Goal: Use online tool/utility: Utilize a website feature to perform a specific function

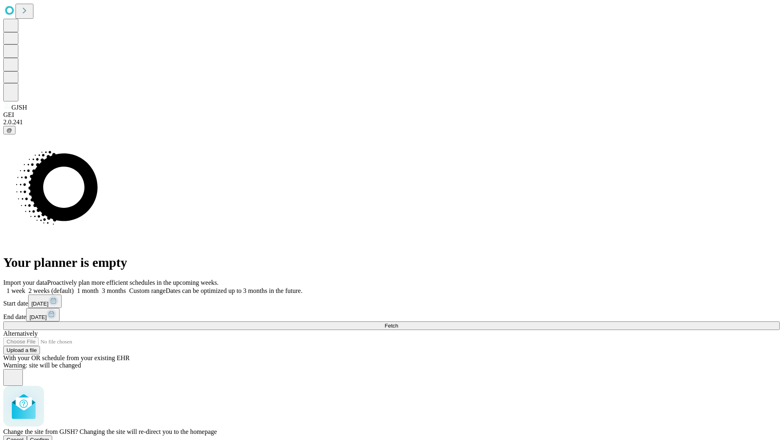
click at [49, 437] on span "Confirm" at bounding box center [39, 440] width 19 height 6
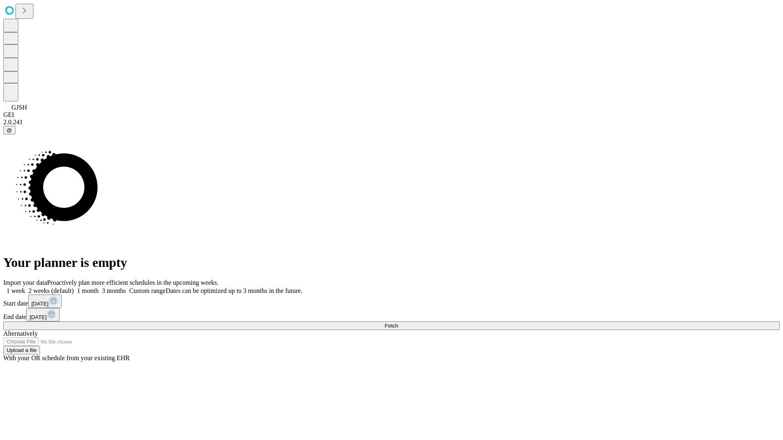
click at [99, 288] on label "1 month" at bounding box center [86, 291] width 25 height 7
click at [398, 323] on span "Fetch" at bounding box center [391, 326] width 13 height 6
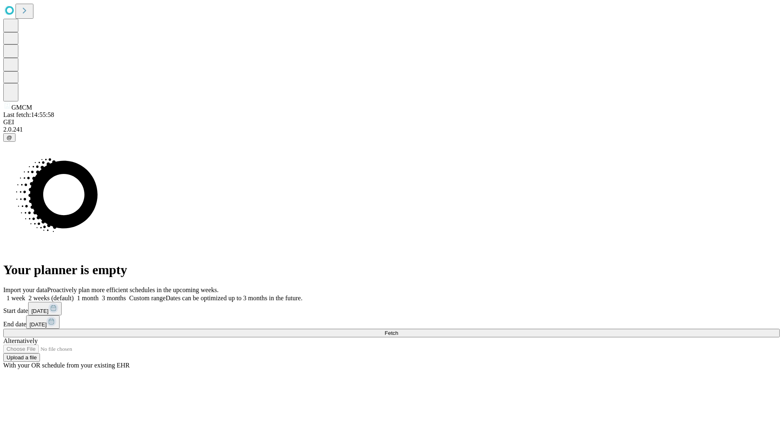
click at [99, 295] on label "1 month" at bounding box center [86, 298] width 25 height 7
click at [398, 330] on span "Fetch" at bounding box center [391, 333] width 13 height 6
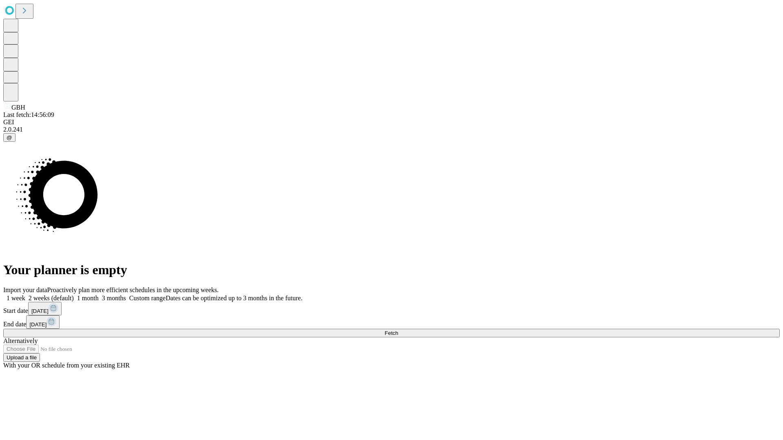
click at [99, 295] on label "1 month" at bounding box center [86, 298] width 25 height 7
click at [398, 330] on span "Fetch" at bounding box center [391, 333] width 13 height 6
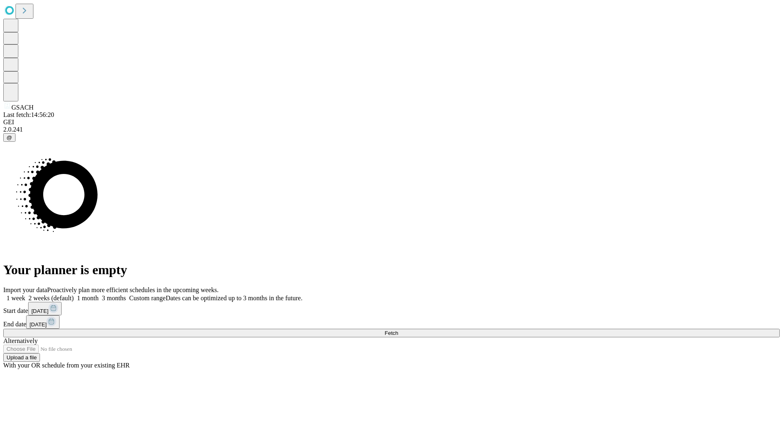
click at [99, 295] on label "1 month" at bounding box center [86, 298] width 25 height 7
click at [398, 330] on span "Fetch" at bounding box center [391, 333] width 13 height 6
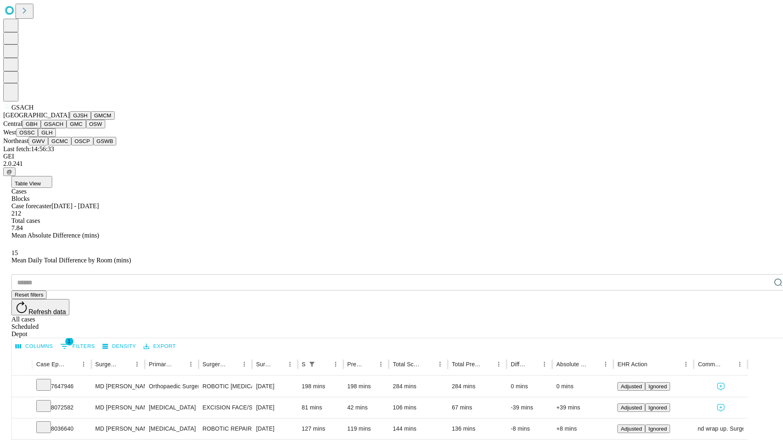
click at [66, 128] on button "GMC" at bounding box center [75, 124] width 19 height 9
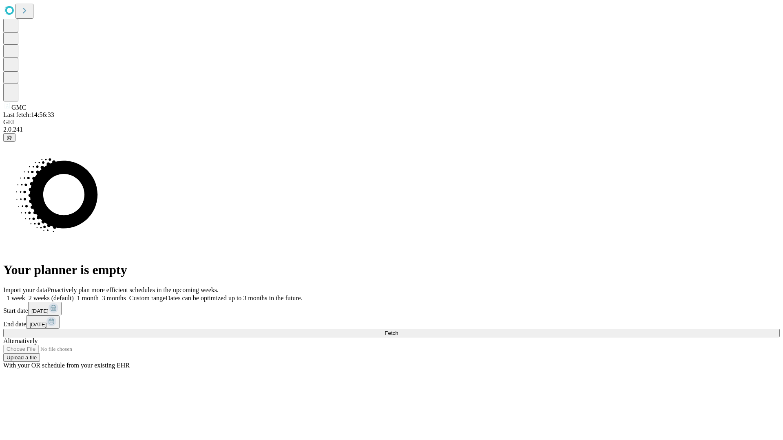
click at [398, 330] on span "Fetch" at bounding box center [391, 333] width 13 height 6
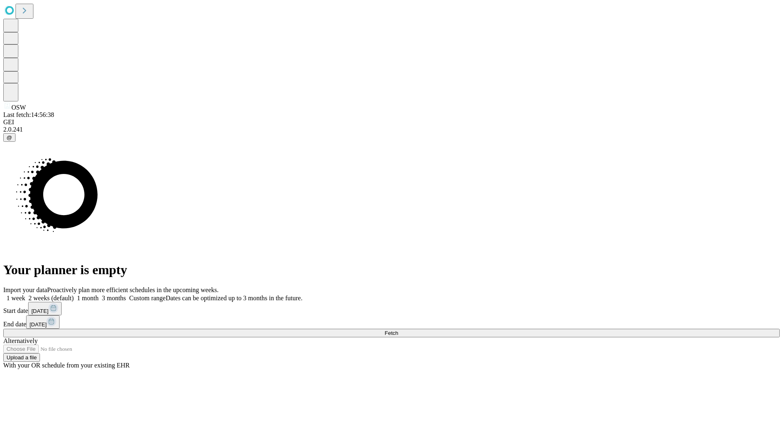
click at [398, 330] on span "Fetch" at bounding box center [391, 333] width 13 height 6
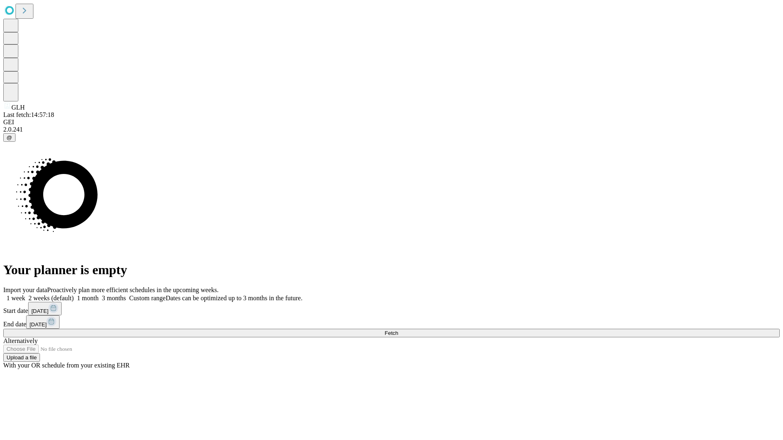
click at [99, 295] on label "1 month" at bounding box center [86, 298] width 25 height 7
click at [398, 330] on span "Fetch" at bounding box center [391, 333] width 13 height 6
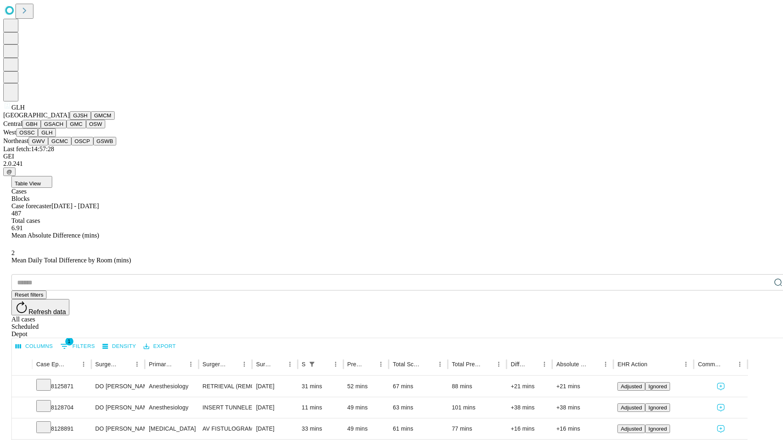
click at [48, 146] on button "GWV" at bounding box center [39, 141] width 20 height 9
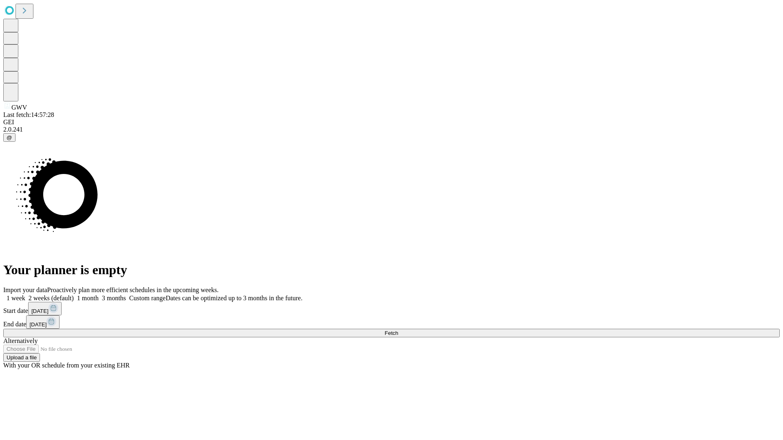
click at [99, 295] on label "1 month" at bounding box center [86, 298] width 25 height 7
click at [398, 330] on span "Fetch" at bounding box center [391, 333] width 13 height 6
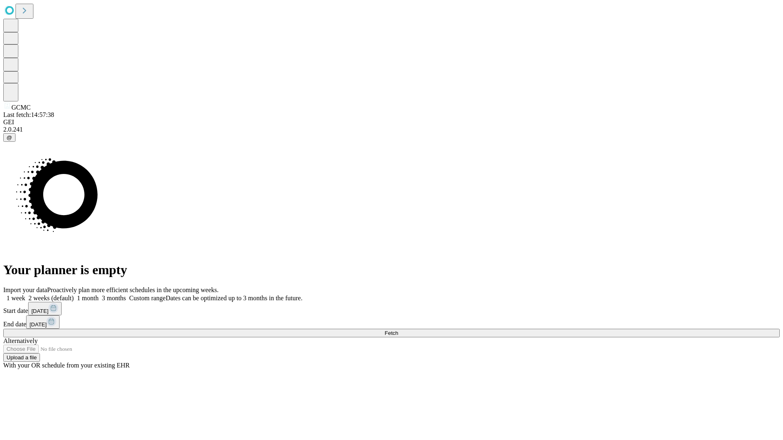
click at [99, 295] on label "1 month" at bounding box center [86, 298] width 25 height 7
click at [398, 330] on span "Fetch" at bounding box center [391, 333] width 13 height 6
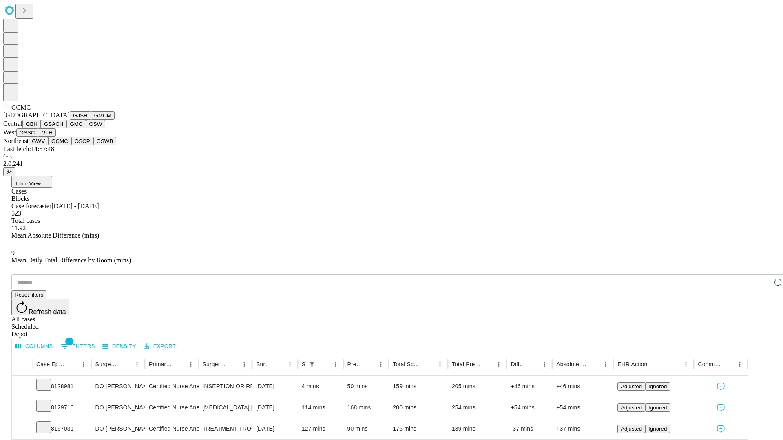
click at [71, 146] on button "OSCP" at bounding box center [82, 141] width 22 height 9
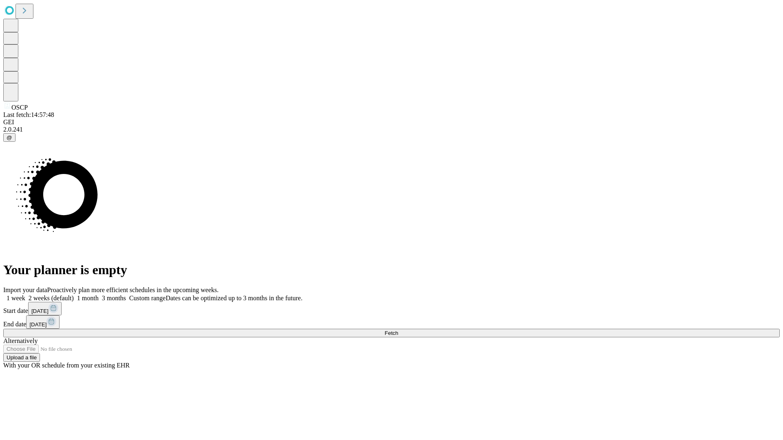
click at [99, 295] on label "1 month" at bounding box center [86, 298] width 25 height 7
click at [398, 330] on span "Fetch" at bounding box center [391, 333] width 13 height 6
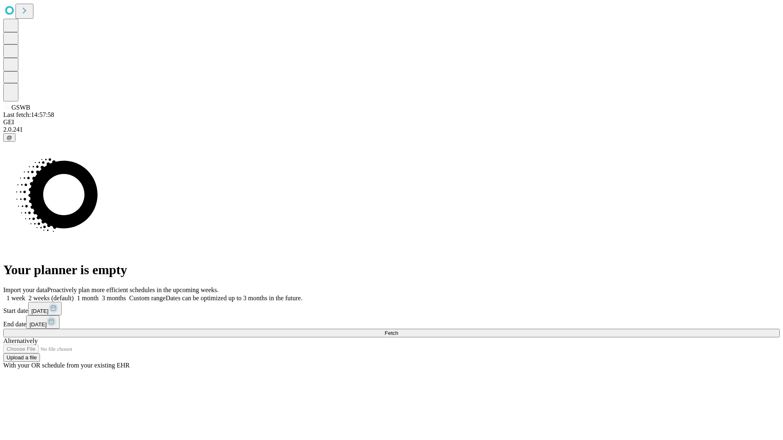
click at [398, 330] on span "Fetch" at bounding box center [391, 333] width 13 height 6
